Goal: Find specific page/section: Find specific page/section

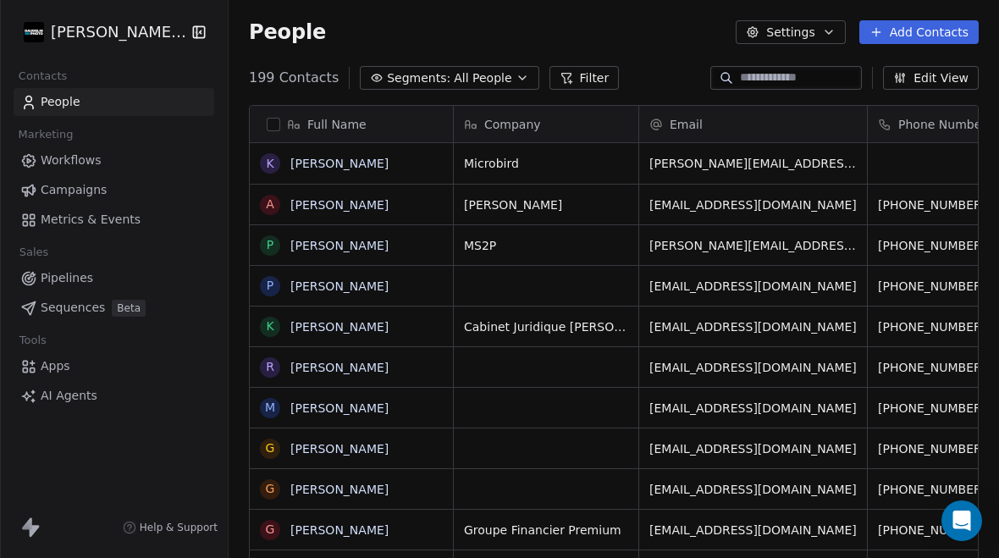
scroll to position [569, 771]
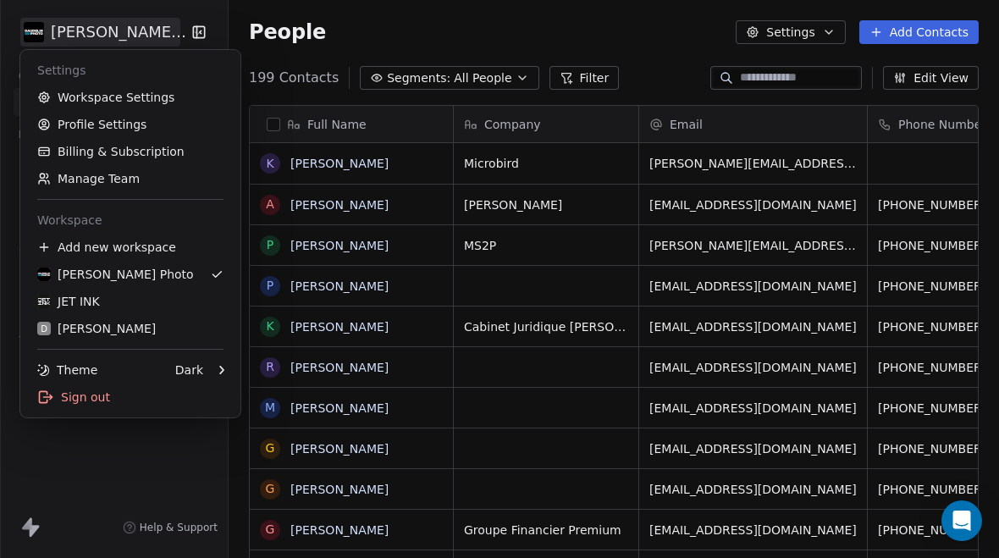
click at [108, 298] on div "JET INK" at bounding box center [130, 301] width 186 height 17
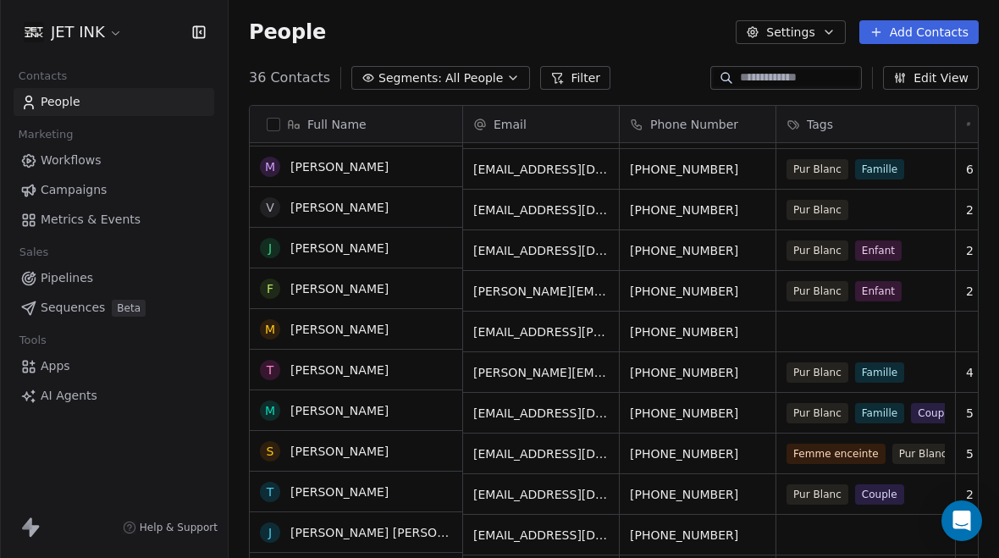
scroll to position [973, 0]
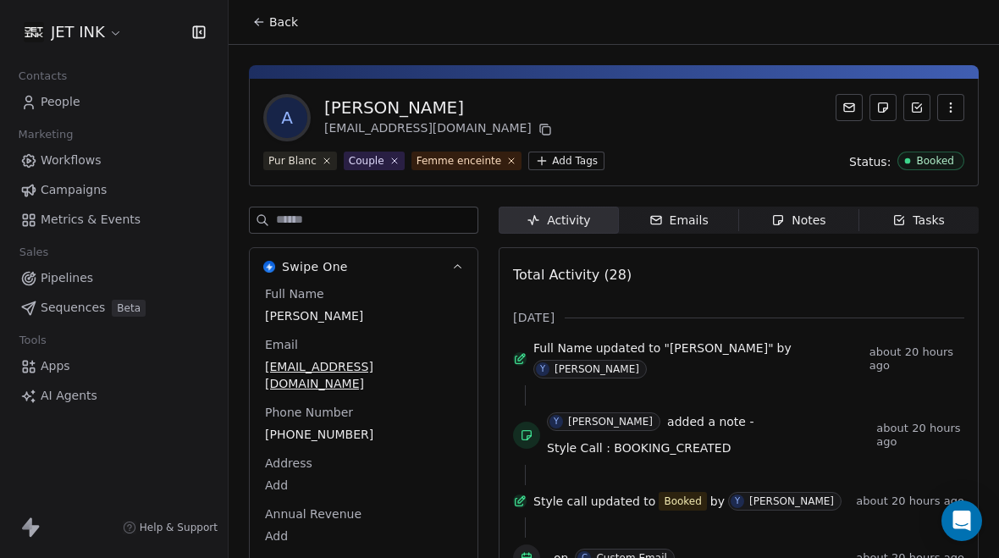
click at [806, 212] on div "Notes" at bounding box center [798, 221] width 54 height 18
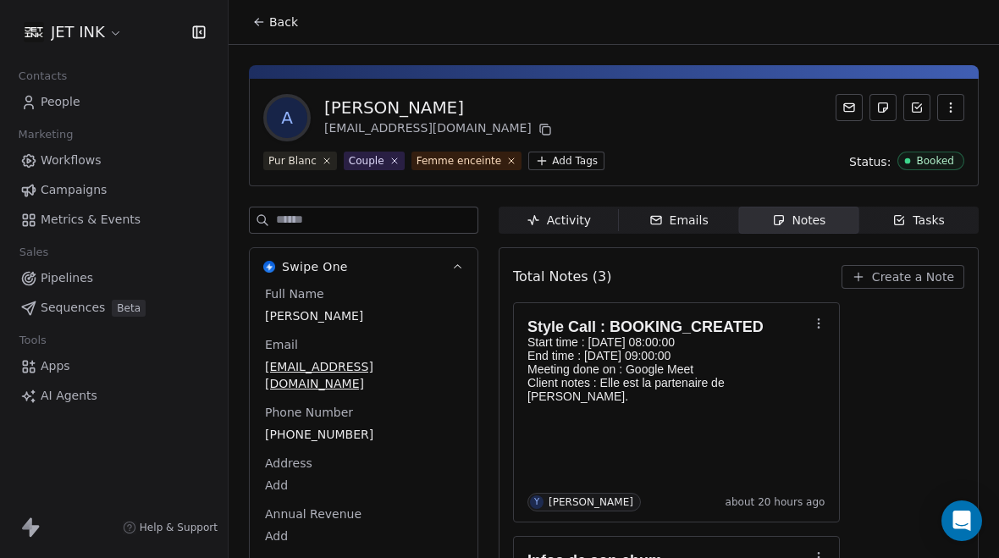
click at [694, 207] on span "Emails Emails" at bounding box center [679, 220] width 120 height 27
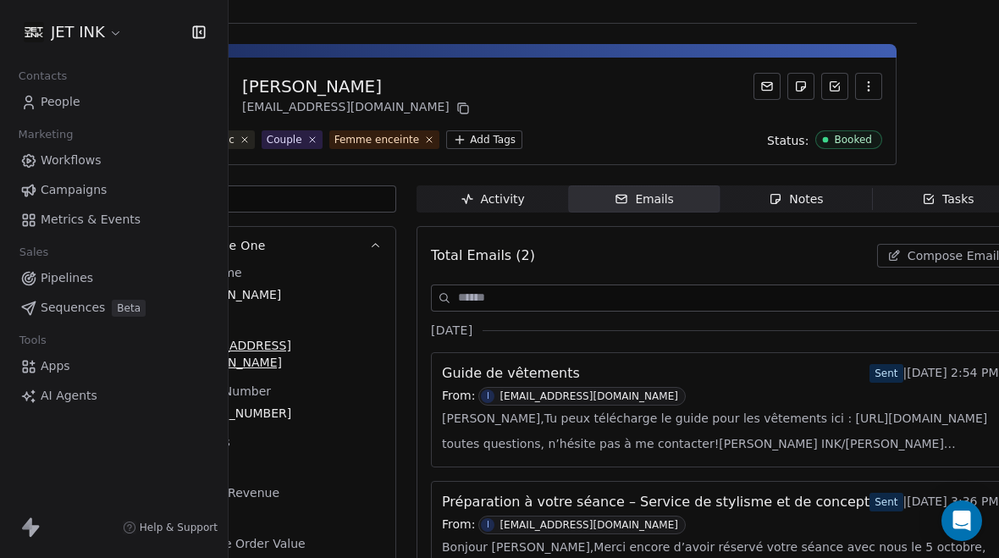
click at [799, 191] on div "Notes" at bounding box center [796, 200] width 54 height 18
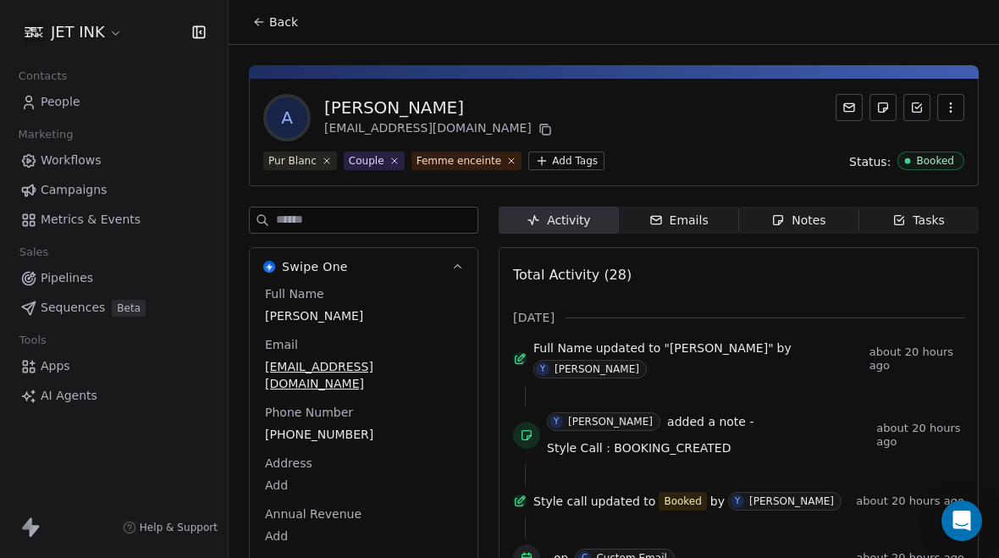
click at [809, 218] on div "Notes" at bounding box center [798, 221] width 54 height 18
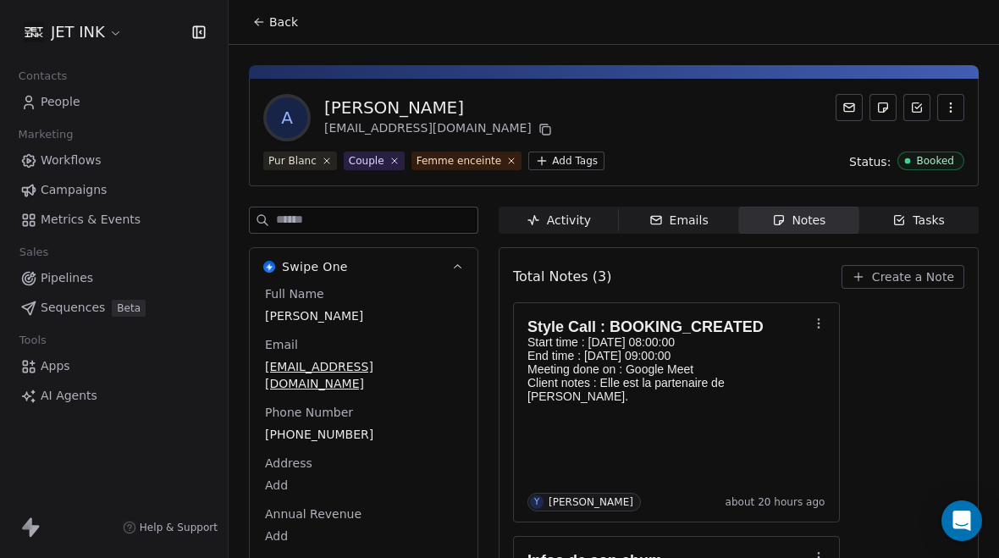
click at [57, 113] on link "People" at bounding box center [114, 102] width 201 height 28
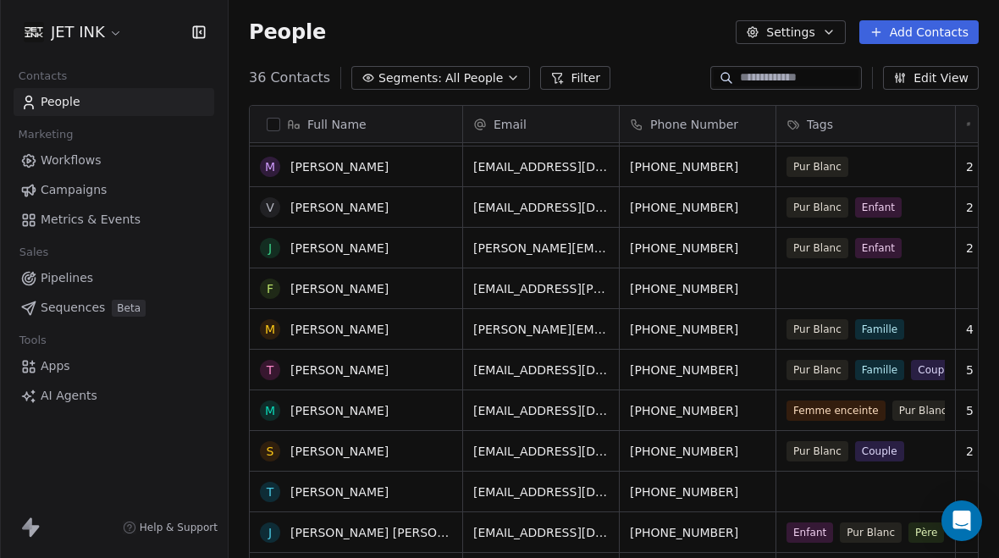
scroll to position [973, 0]
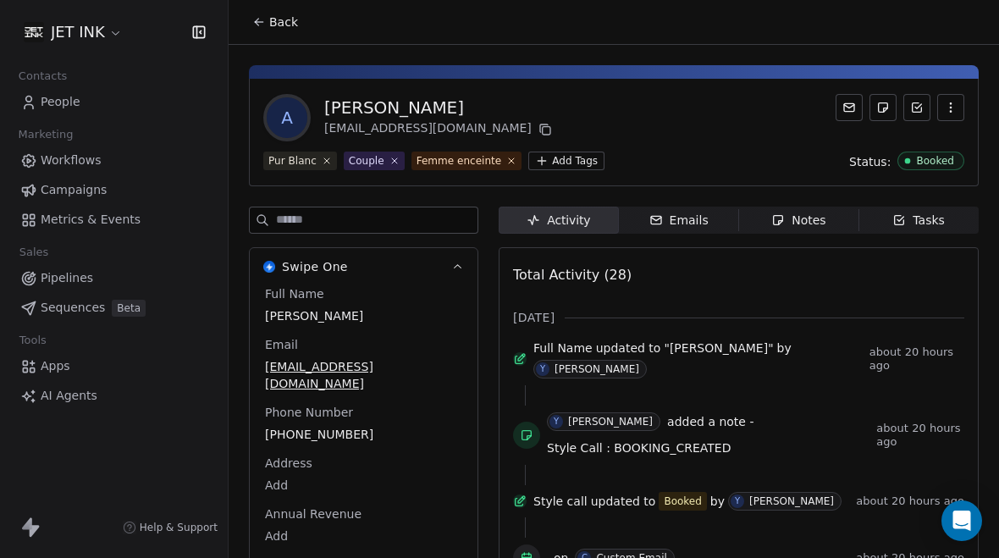
click at [808, 212] on div "Notes" at bounding box center [798, 221] width 54 height 18
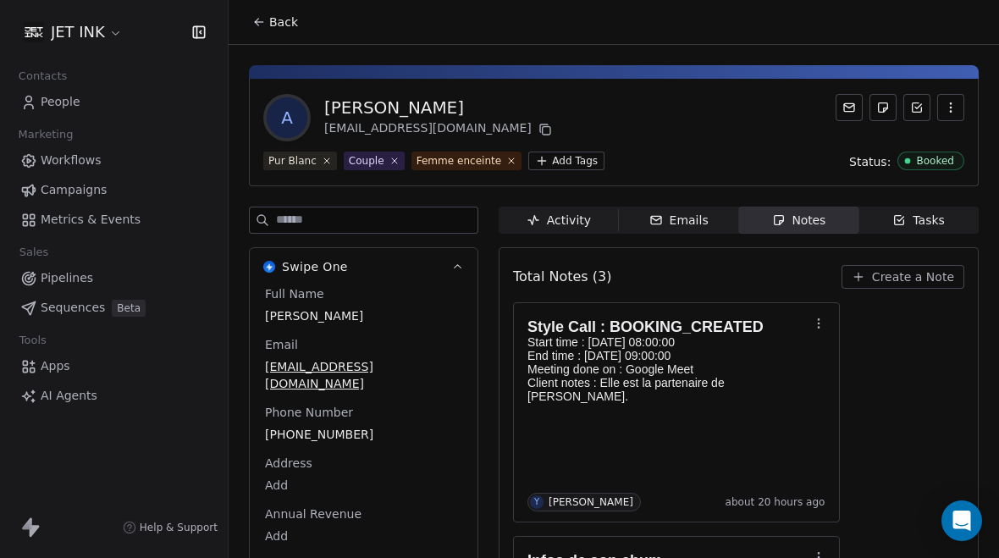
click at [71, 104] on span "People" at bounding box center [61, 102] width 40 height 18
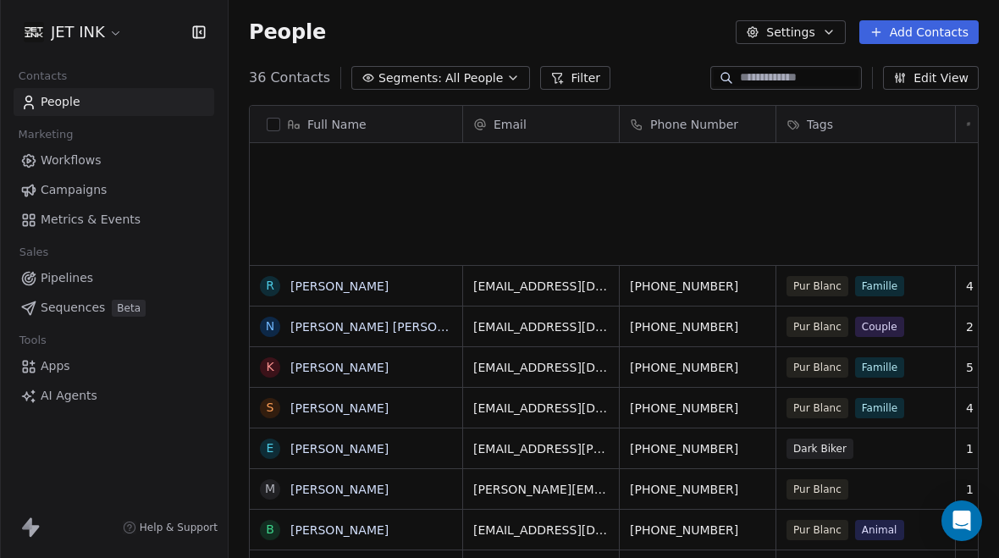
scroll to position [569, 771]
